Goal: Information Seeking & Learning: Learn about a topic

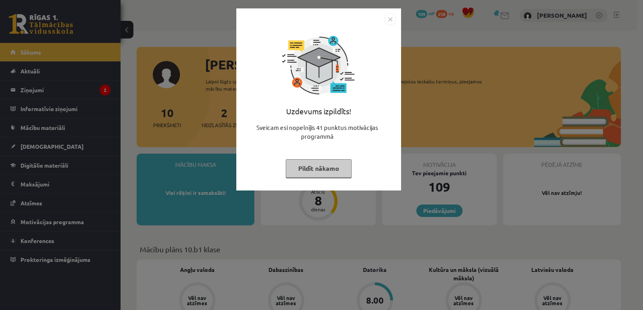
click at [391, 21] on img "Close" at bounding box center [390, 19] width 12 height 12
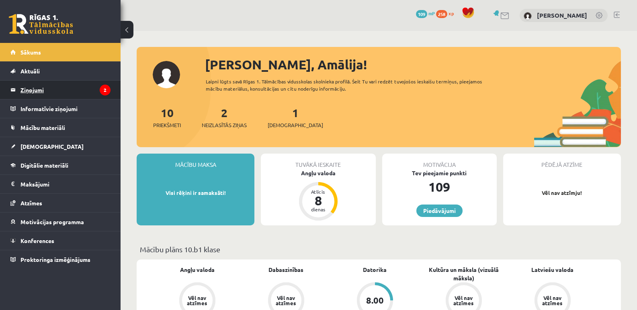
click at [55, 86] on legend "Ziņojumi 2" at bounding box center [65, 90] width 90 height 18
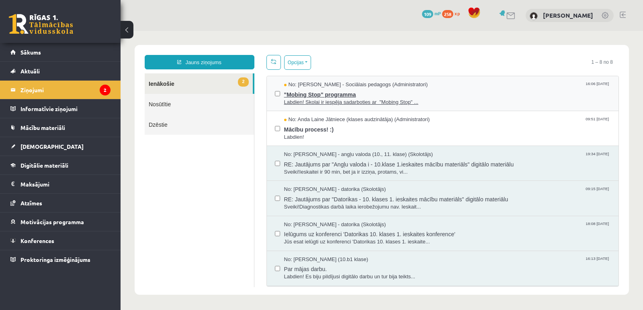
click at [312, 96] on span ""Mobing Stop" programma" at bounding box center [447, 94] width 327 height 10
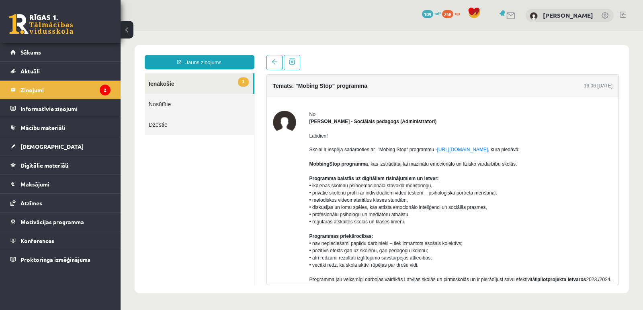
click at [81, 88] on legend "Ziņojumi 2" at bounding box center [65, 90] width 90 height 18
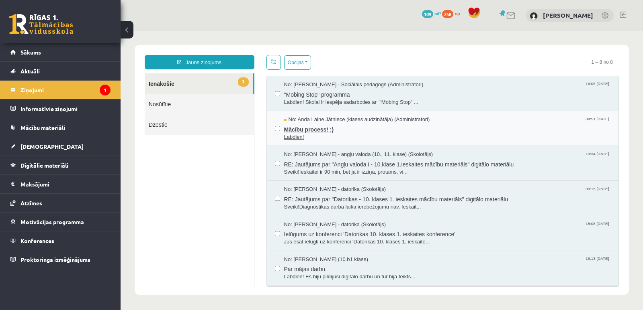
click at [304, 122] on span "No: Anda Laine Jātniece (klases audzinātāja) (Administratori)" at bounding box center [357, 120] width 146 height 8
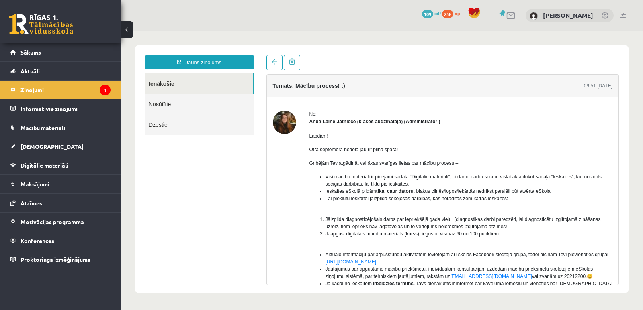
click at [105, 91] on icon "1" at bounding box center [105, 90] width 11 height 11
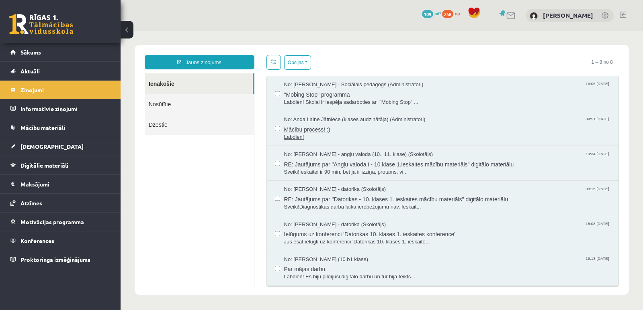
click at [297, 130] on span "Mācību process! :)" at bounding box center [447, 129] width 327 height 10
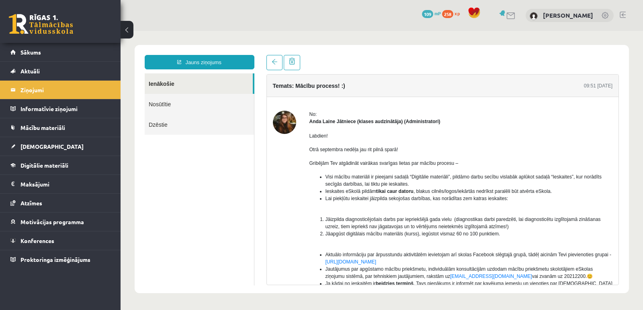
click at [347, 104] on div "No: [PERSON_NAME] Jātniece (klases audzinātāja) (Administratori) Labdien! Otrā …" at bounding box center [443, 251] width 352 height 309
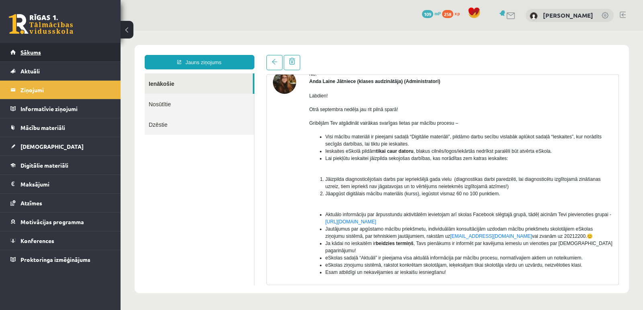
click at [36, 55] on span "Sākums" at bounding box center [30, 52] width 20 height 7
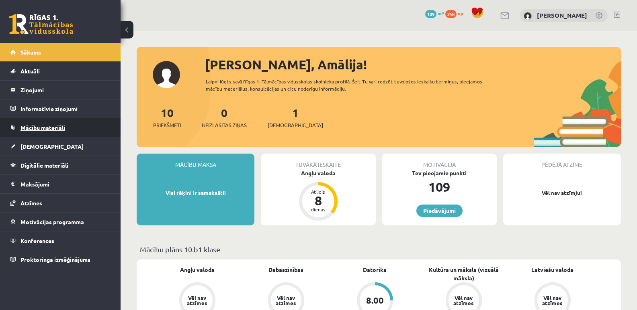
click at [45, 129] on span "Mācību materiāli" at bounding box center [42, 127] width 45 height 7
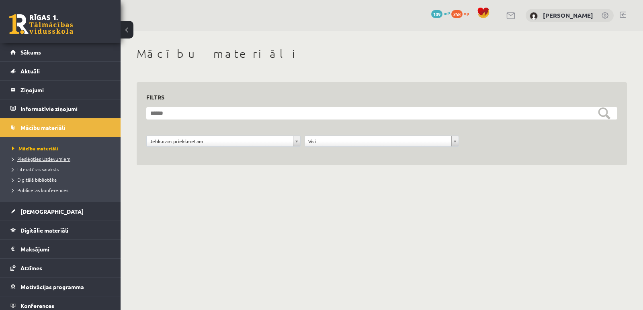
click at [69, 157] on span "Pieslēgties Uzdevumiem" at bounding box center [41, 159] width 58 height 6
